Goal: Information Seeking & Learning: Learn about a topic

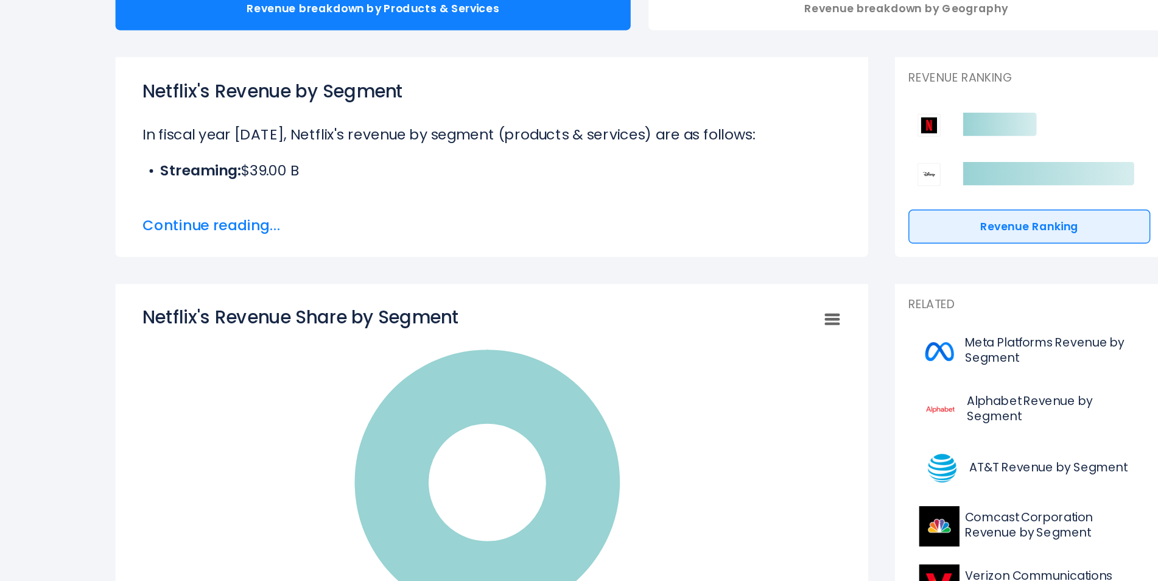
scroll to position [48, 0]
click at [309, 338] on span "Continue reading..." at bounding box center [478, 338] width 475 height 15
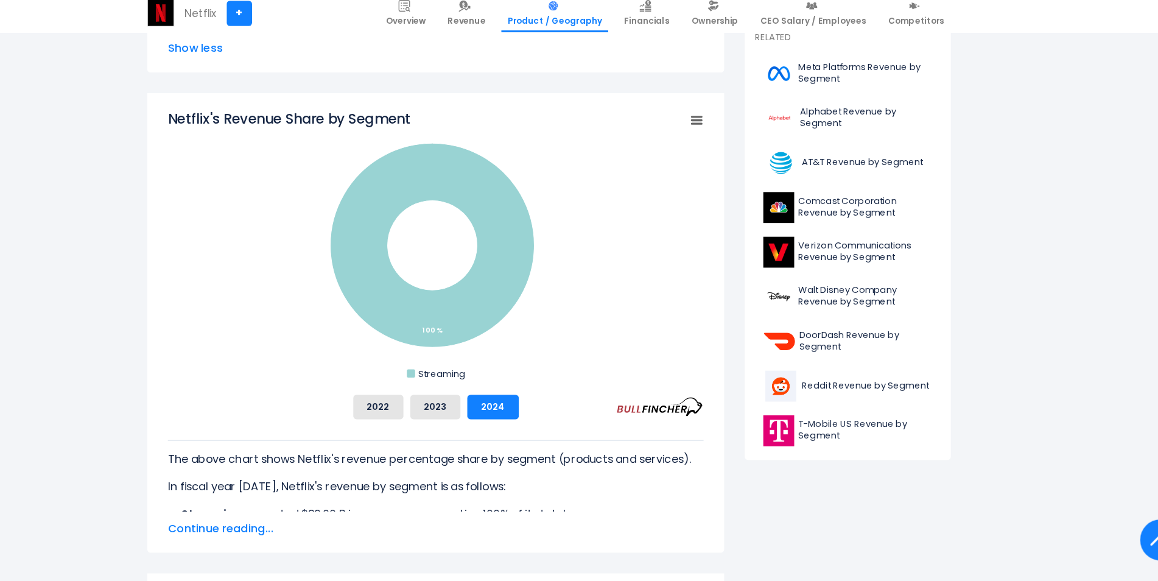
scroll to position [385, 0]
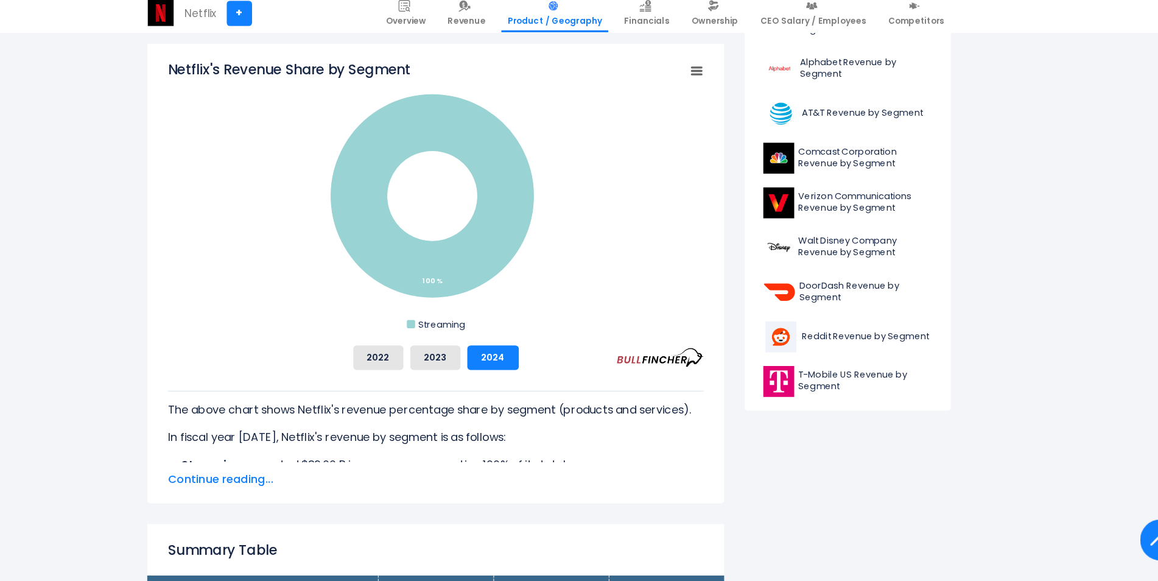
click at [284, 488] on span "Continue reading..." at bounding box center [478, 491] width 475 height 15
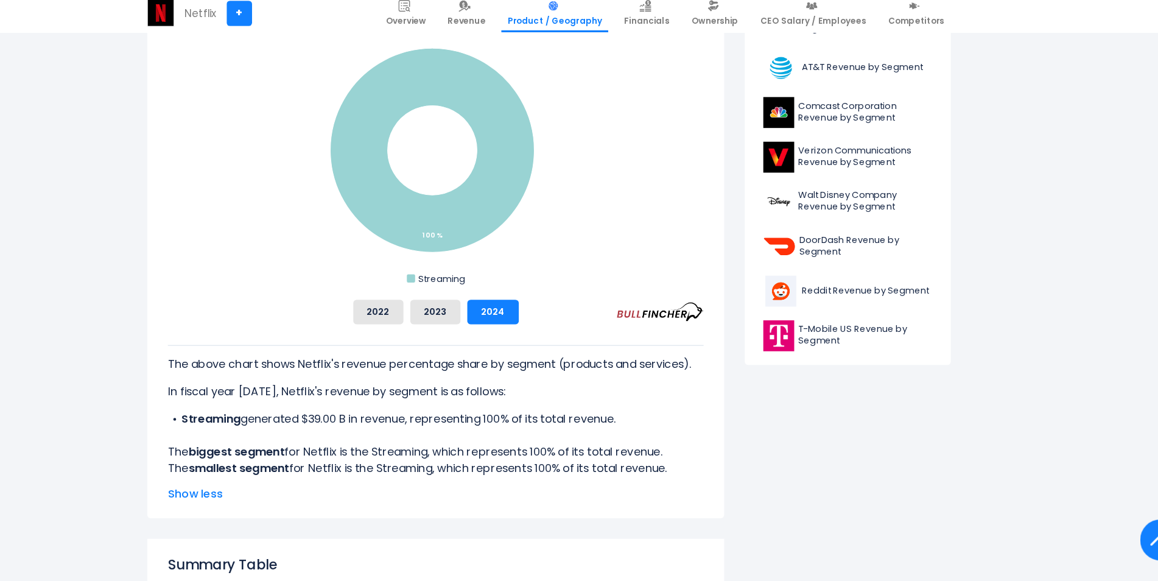
scroll to position [426, 0]
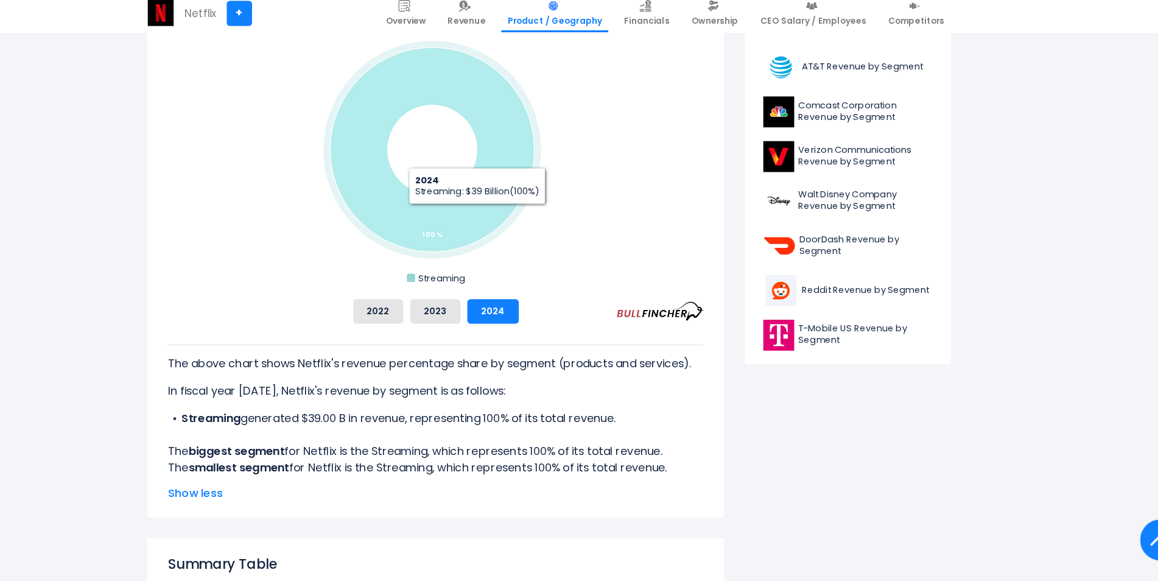
click at [515, 256] on icon "Netflix's Revenue Share by Segment" at bounding box center [476, 198] width 181 height 181
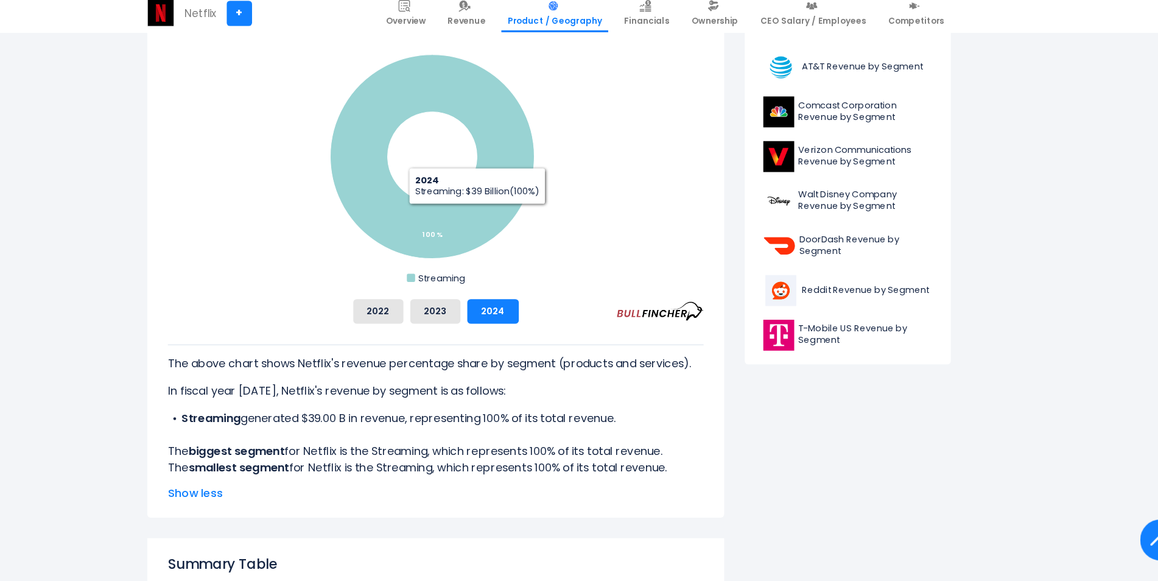
drag, startPoint x: 515, startPoint y: 256, endPoint x: 337, endPoint y: 287, distance: 180.5
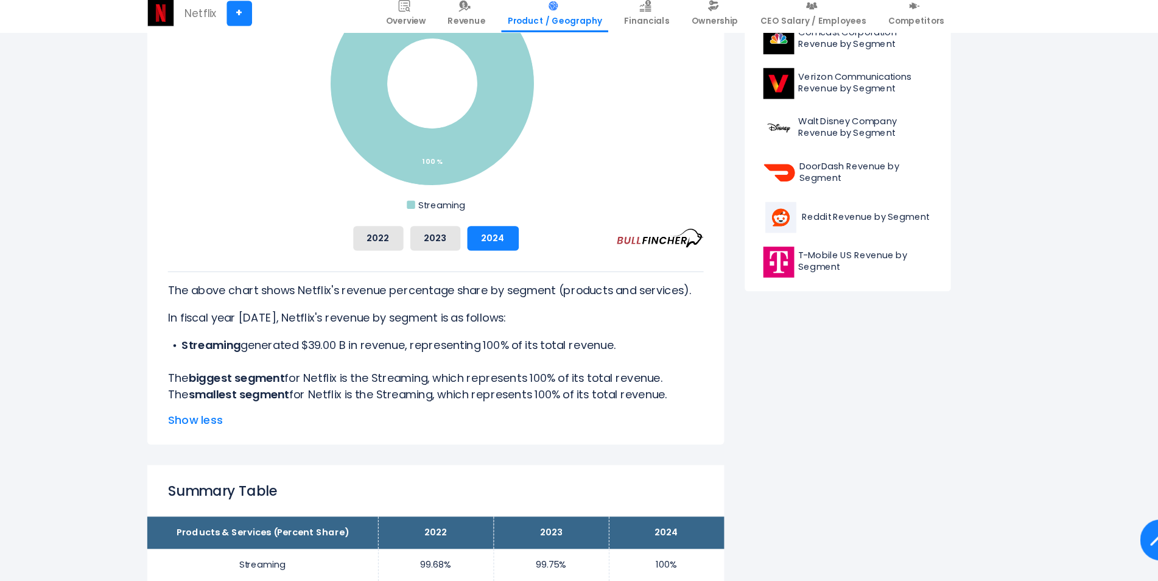
scroll to position [491, 0]
click at [275, 435] on span "Show less" at bounding box center [478, 438] width 475 height 15
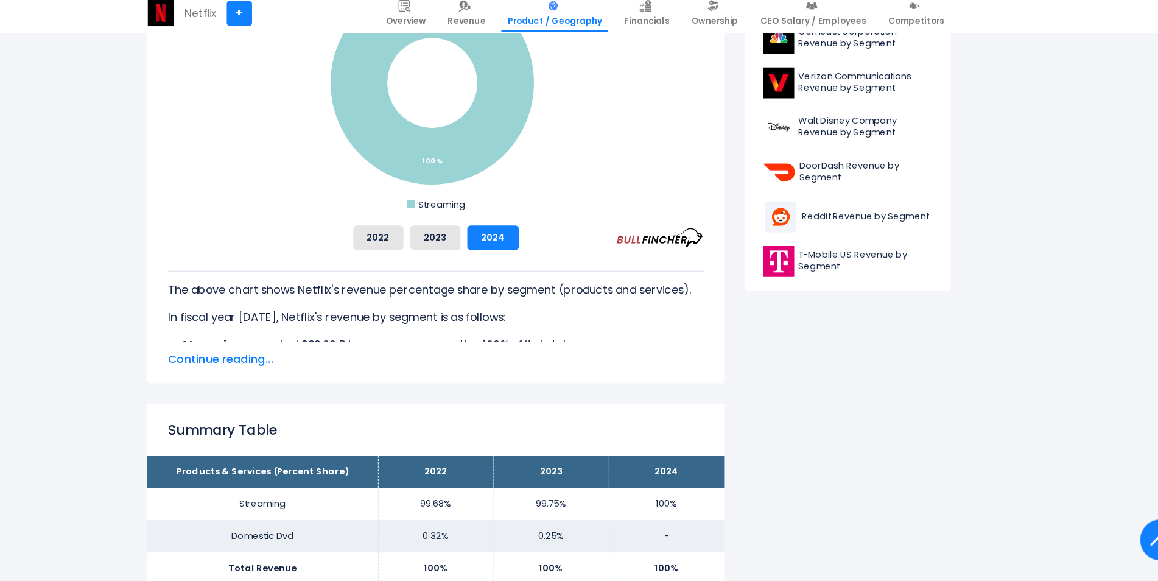
click at [284, 381] on span "Continue reading..." at bounding box center [478, 384] width 475 height 15
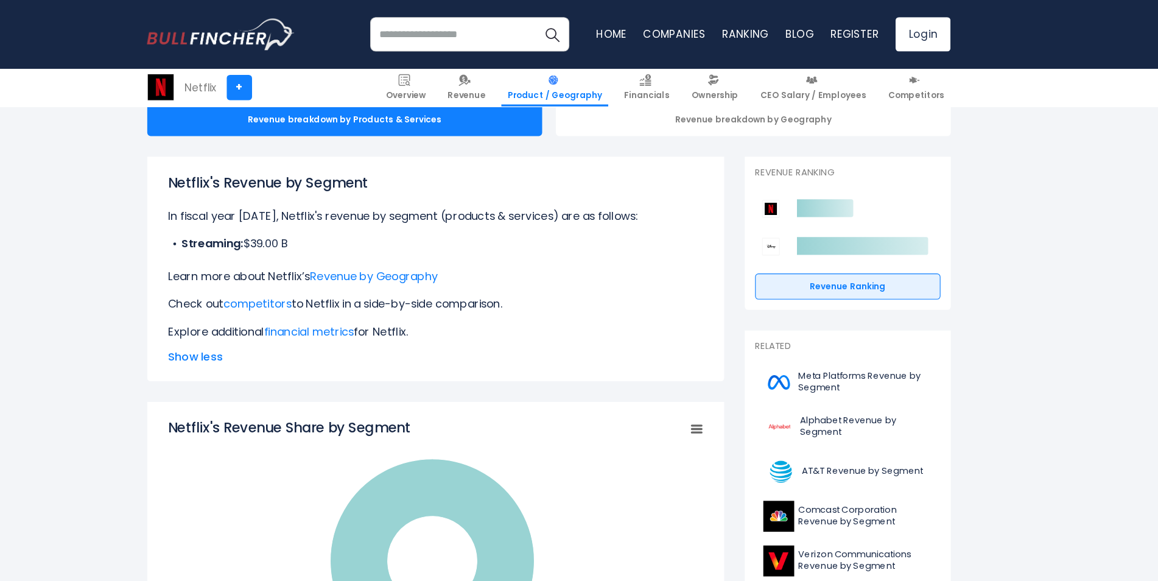
scroll to position [133, 0]
click at [393, 246] on link "Revenue by Geography" at bounding box center [423, 246] width 113 height 14
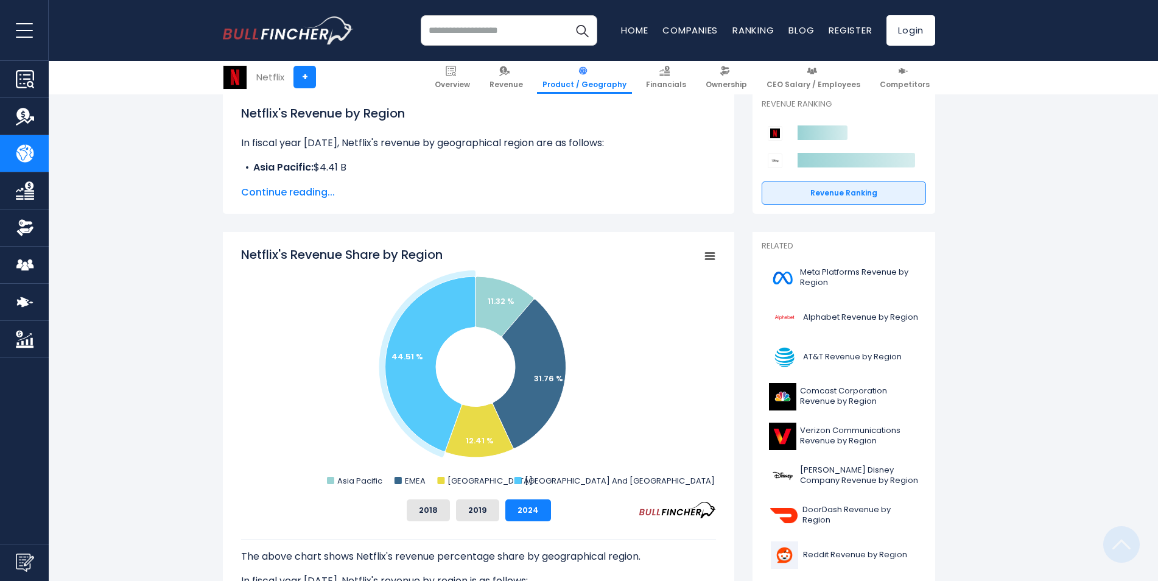
scroll to position [199, 0]
